Goal: Information Seeking & Learning: Learn about a topic

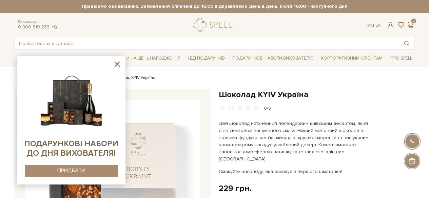
click at [271, 95] on h1 "Шоколад KYIV Україна" at bounding box center [317, 95] width 196 height 11
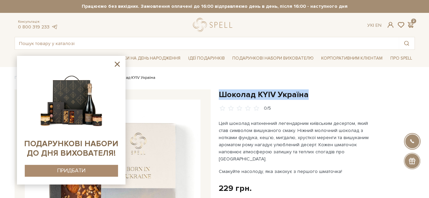
click at [271, 95] on h1 "Шоколад KYIV Україна" at bounding box center [317, 95] width 196 height 11
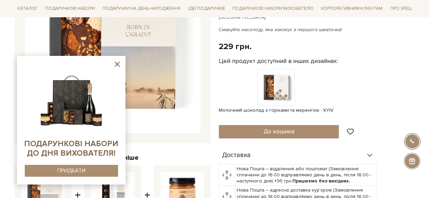
click at [117, 63] on icon at bounding box center [117, 64] width 8 height 8
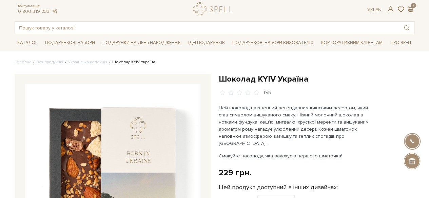
scroll to position [15, 0]
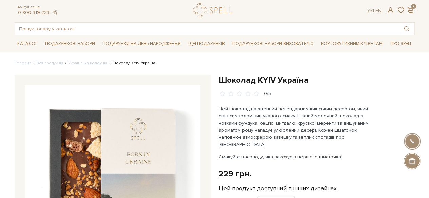
click at [221, 107] on p "Цей шоколад натхненний легендарним київським десертом, який став символом вишук…" at bounding box center [298, 127] width 159 height 43
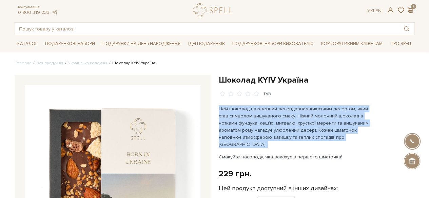
click at [221, 107] on p "Цей шоколад натхненний легендарним київським десертом, який став символом вишук…" at bounding box center [298, 127] width 159 height 43
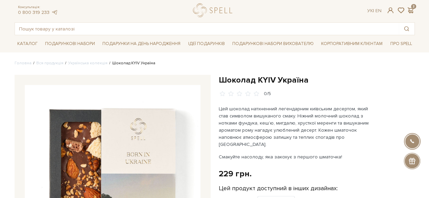
click at [233, 76] on h1 "Шоколад KYIV Україна" at bounding box center [317, 80] width 196 height 11
click at [250, 118] on p "Цей шоколад натхненний легендарним київським десертом, який став символом вишук…" at bounding box center [298, 127] width 159 height 43
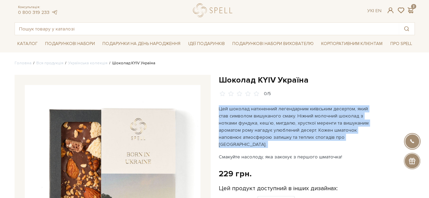
click at [250, 118] on p "Цей шоколад натхненний легендарним київським десертом, який став символом вишук…" at bounding box center [298, 127] width 159 height 43
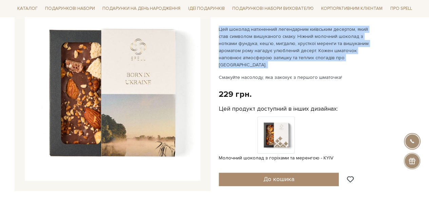
scroll to position [95, 0]
click at [284, 44] on p "Цей шоколад натхненний легендарним київським десертом, який став символом вишук…" at bounding box center [298, 46] width 159 height 43
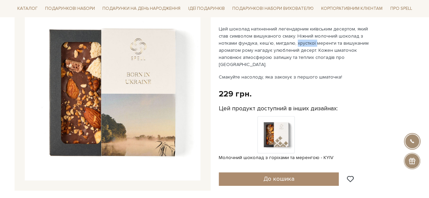
click at [284, 44] on p "Цей шоколад натхненний легендарним київським десертом, який став символом вишук…" at bounding box center [298, 46] width 159 height 43
click at [316, 46] on p "Цей шоколад натхненний легендарним київським десертом, який став символом вишук…" at bounding box center [298, 46] width 159 height 43
click at [254, 50] on p "Цей шоколад натхненний легендарним київським десертом, який став символом вишук…" at bounding box center [298, 46] width 159 height 43
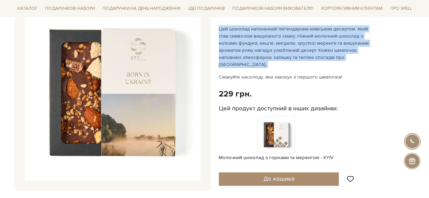
click at [254, 50] on p "Цей шоколад натхненний легендарним київським десертом, який став символом вишук…" at bounding box center [298, 46] width 159 height 43
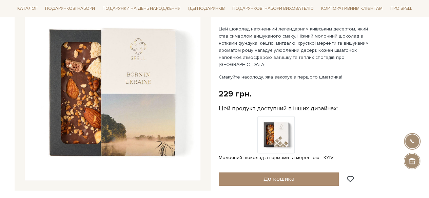
click at [258, 74] on p "Смакуйте насолоду, яка закохує з першого шматочка!" at bounding box center [298, 77] width 159 height 7
click at [239, 89] on div "229 грн." at bounding box center [235, 94] width 33 height 11
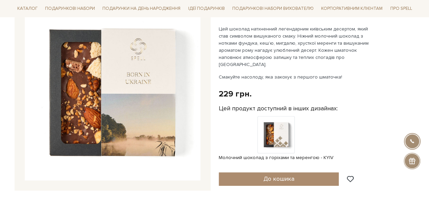
click at [262, 105] on label "Цей продукт доступний в інших дизайнах:" at bounding box center [278, 109] width 119 height 8
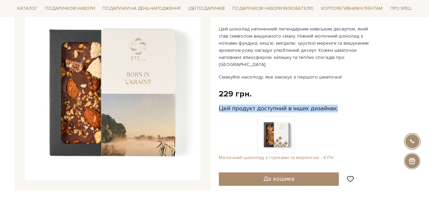
click at [249, 155] on span "Молочний шоколад з горіхами та меренгою - KYIV" at bounding box center [276, 158] width 115 height 6
